Goal: Transaction & Acquisition: Purchase product/service

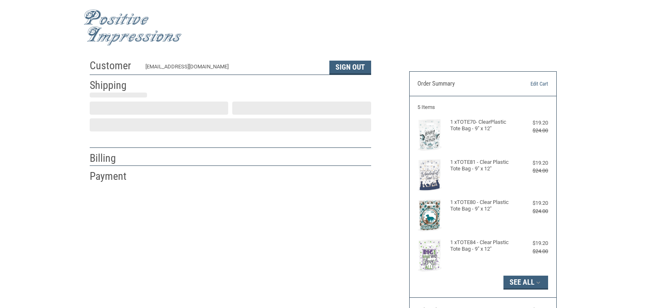
select select "US"
select select "NC"
type input "[GEOGRAPHIC_DATA]"
select select "NC"
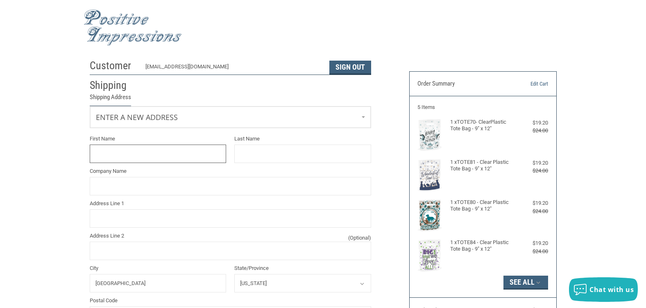
scroll to position [41, 0]
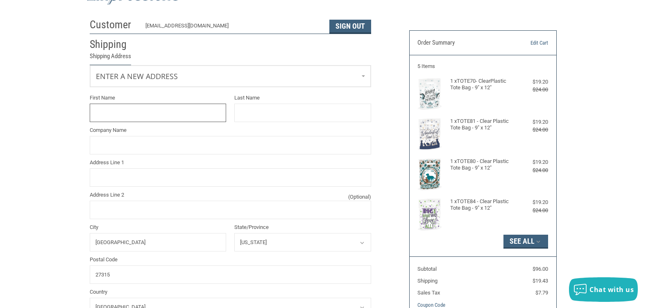
click at [139, 116] on input "First Name" at bounding box center [158, 113] width 137 height 18
type input "[PERSON_NAME]"
type input "CAROLINA [US_STATE][GEOGRAPHIC_DATA]"
type input "[STREET_ADDRESS]"
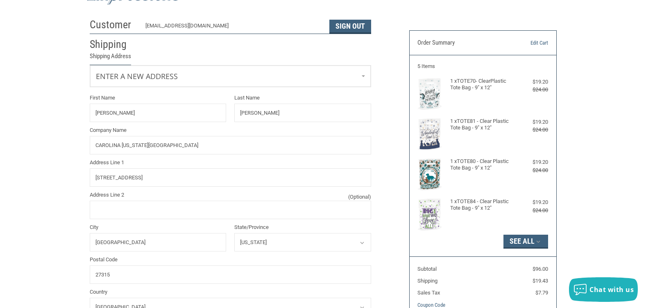
type input "3363882021"
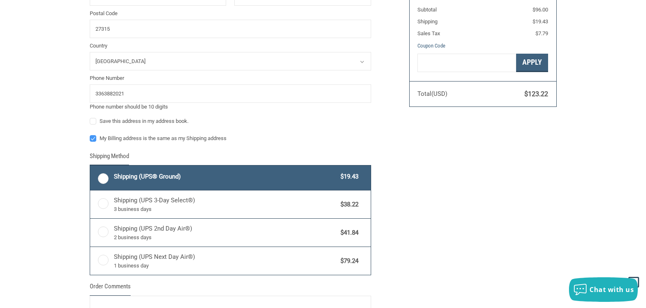
scroll to position [259, 0]
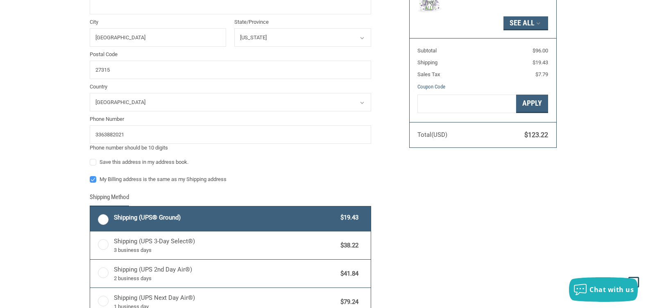
click at [101, 222] on label "Shipping (UPS® Ground) $19.43" at bounding box center [230, 219] width 281 height 25
click at [91, 208] on input "Shipping (UPS® Ground) $19.43" at bounding box center [90, 207] width 0 height 0
radio input "true"
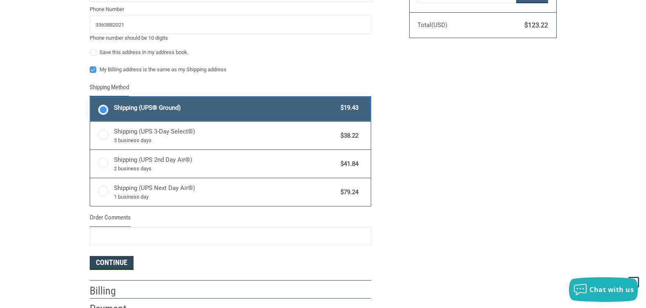
scroll to position [410, 0]
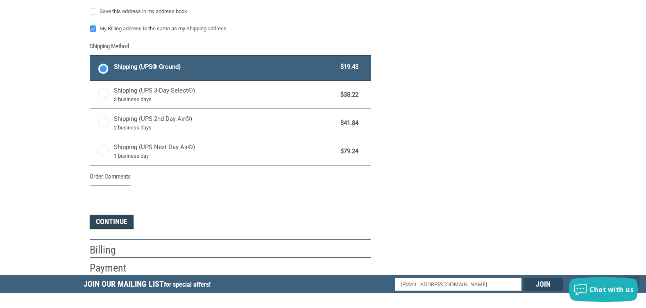
click at [121, 229] on button "Continue" at bounding box center [112, 222] width 44 height 14
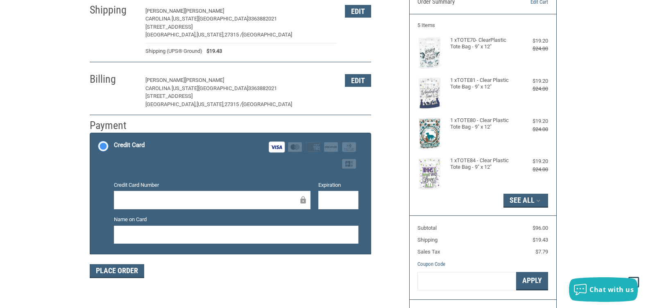
scroll to position [123, 0]
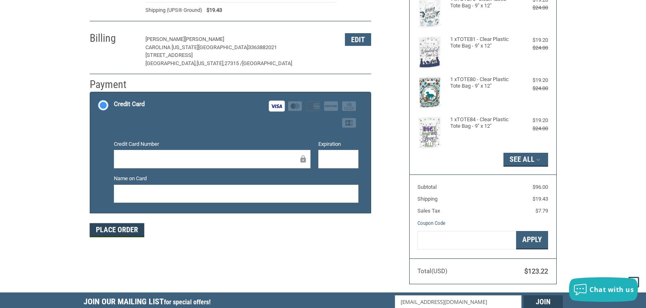
click at [125, 232] on button "Place Order" at bounding box center [117, 230] width 55 height 14
